Goal: Task Accomplishment & Management: Use online tool/utility

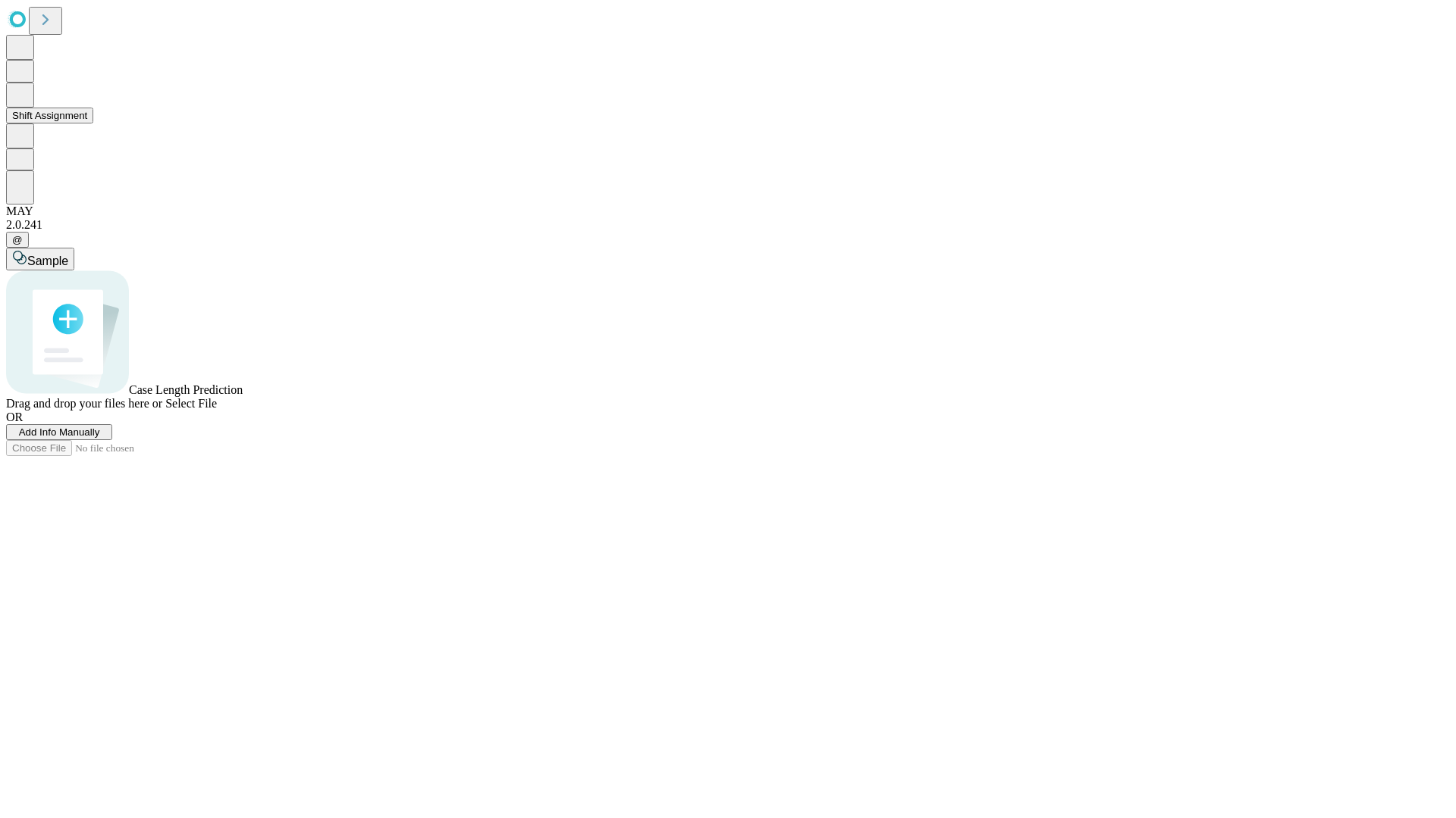
click at [93, 124] on button "Shift Assignment" at bounding box center [49, 115] width 87 height 15
